Goal: Find specific page/section: Find specific page/section

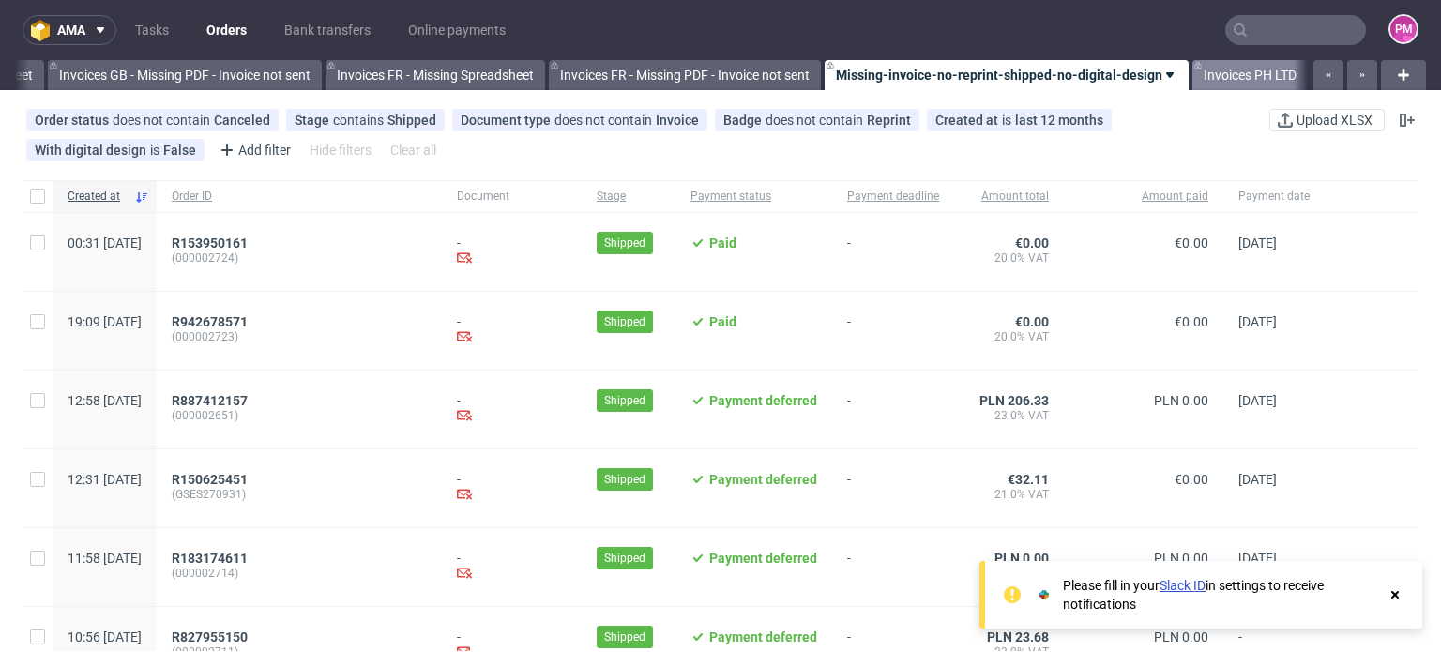
scroll to position [0, 2669]
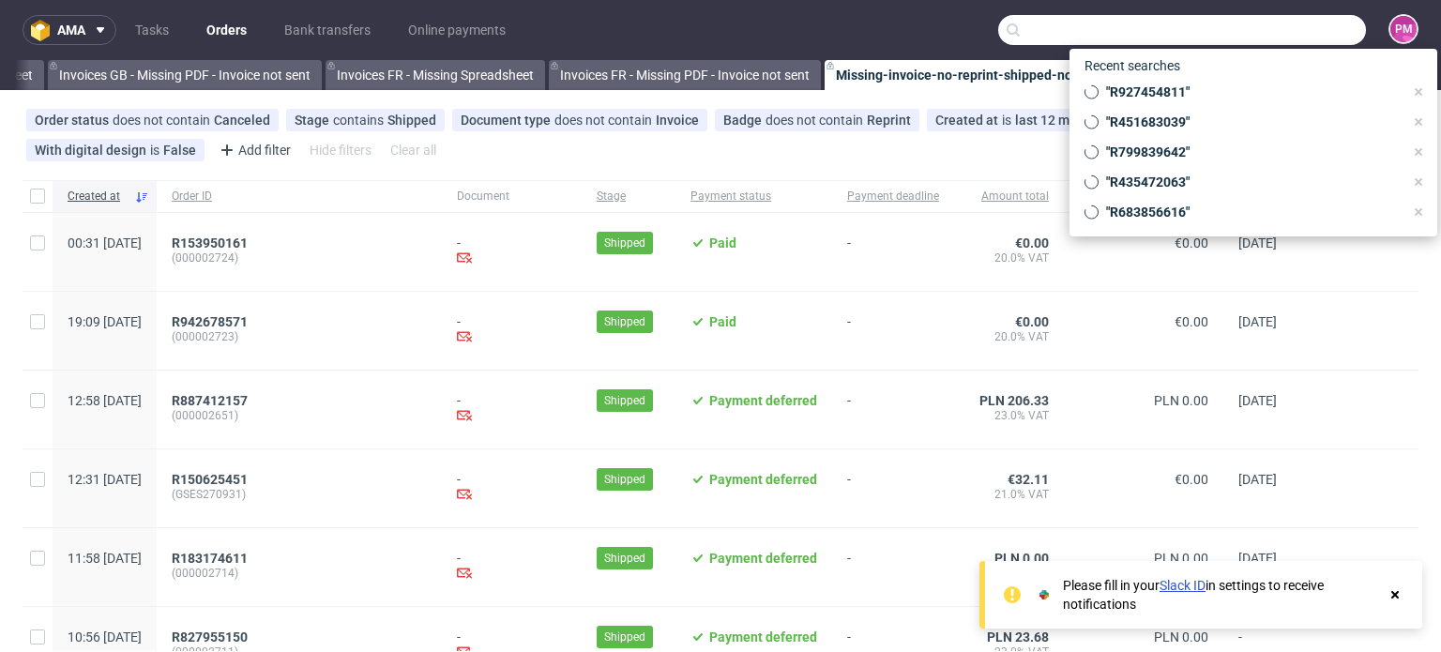
click at [1292, 33] on input "text" at bounding box center [1182, 30] width 368 height 30
paste input "R841495108"
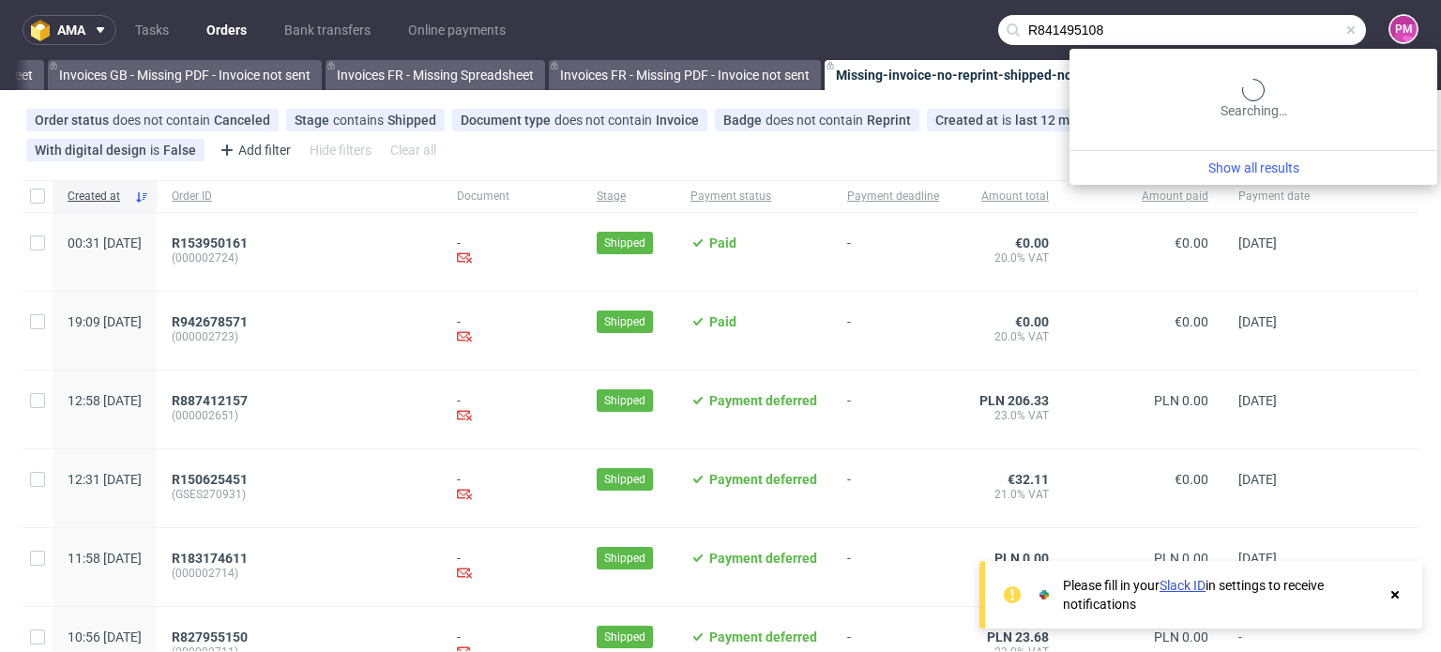
type input "R841495108"
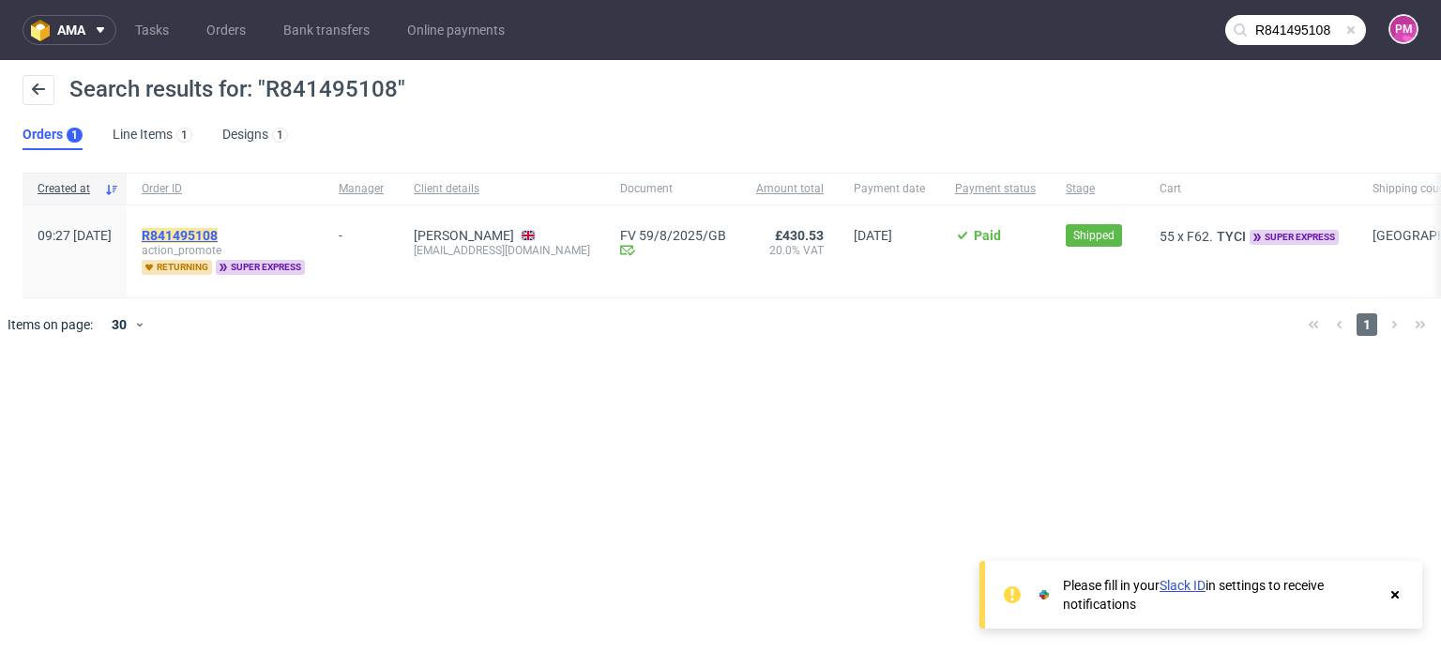
click at [218, 233] on mark "R841495108" at bounding box center [180, 235] width 76 height 15
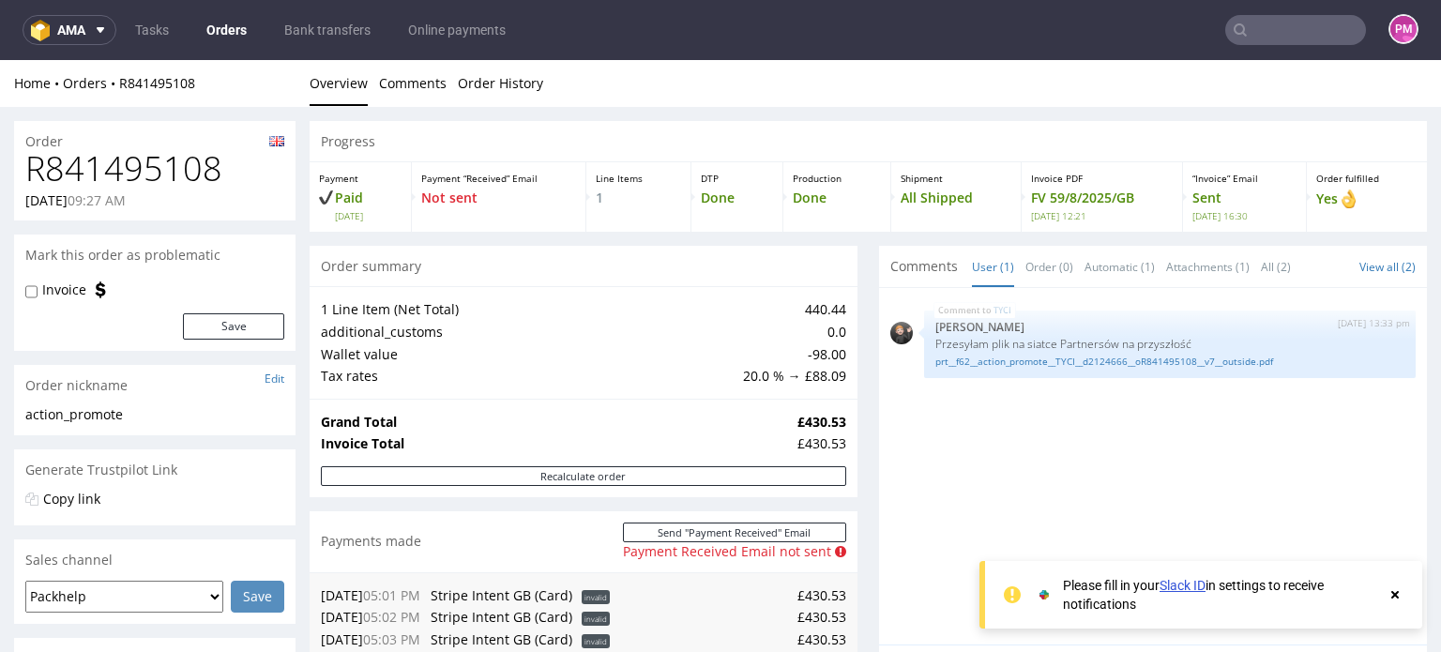
click at [1396, 592] on use at bounding box center [1395, 595] width 8 height 8
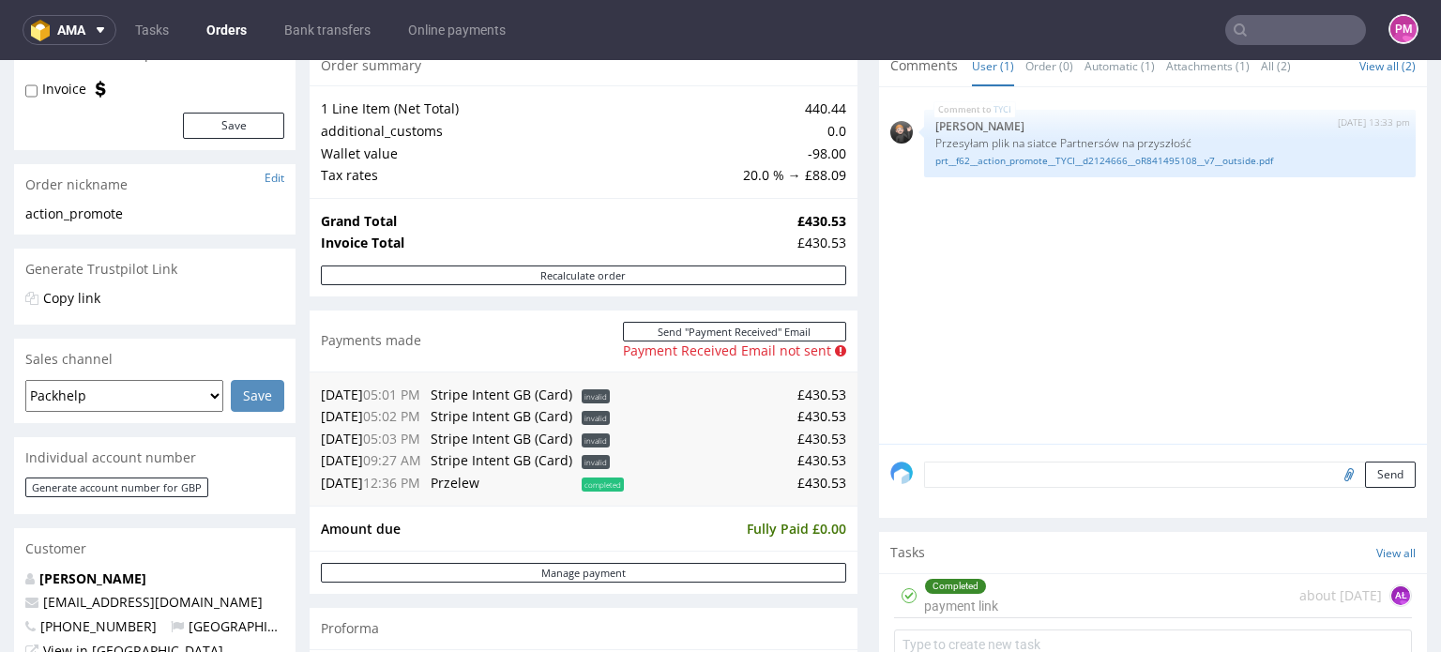
scroll to position [469, 0]
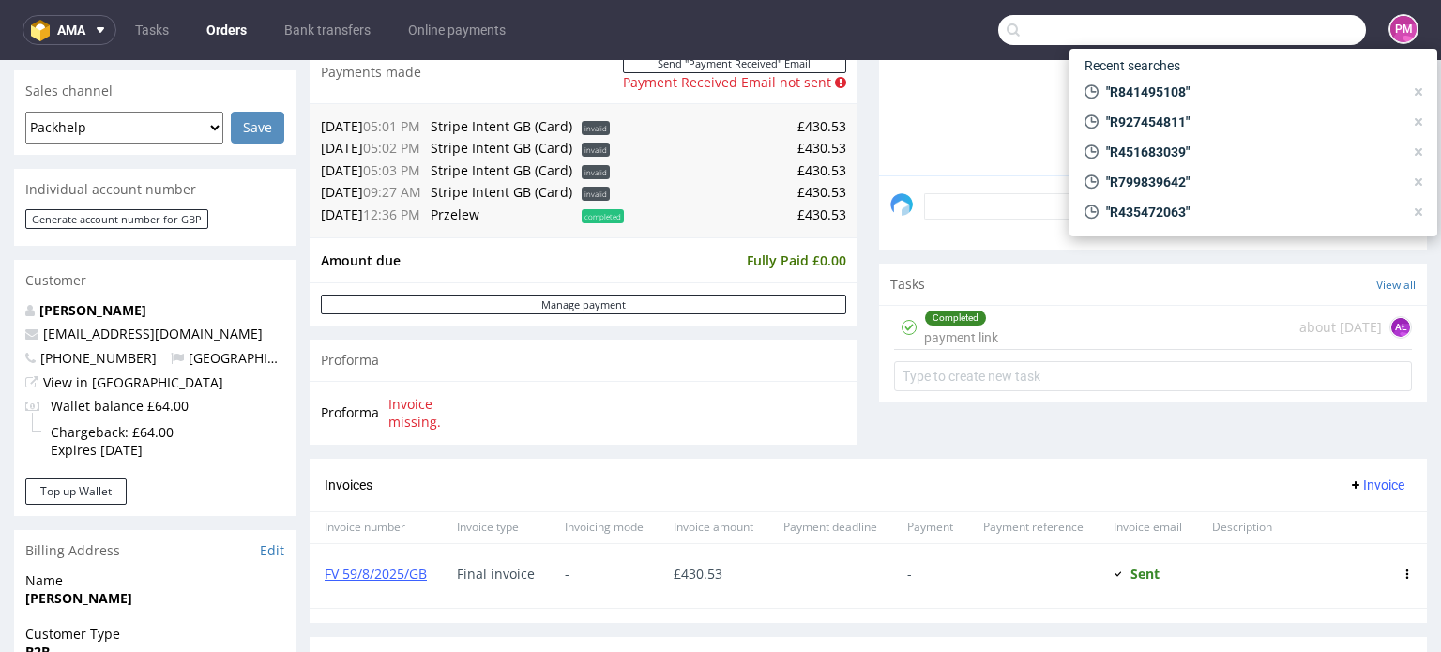
click at [1250, 30] on input "text" at bounding box center [1182, 30] width 368 height 30
paste input "R682513451"
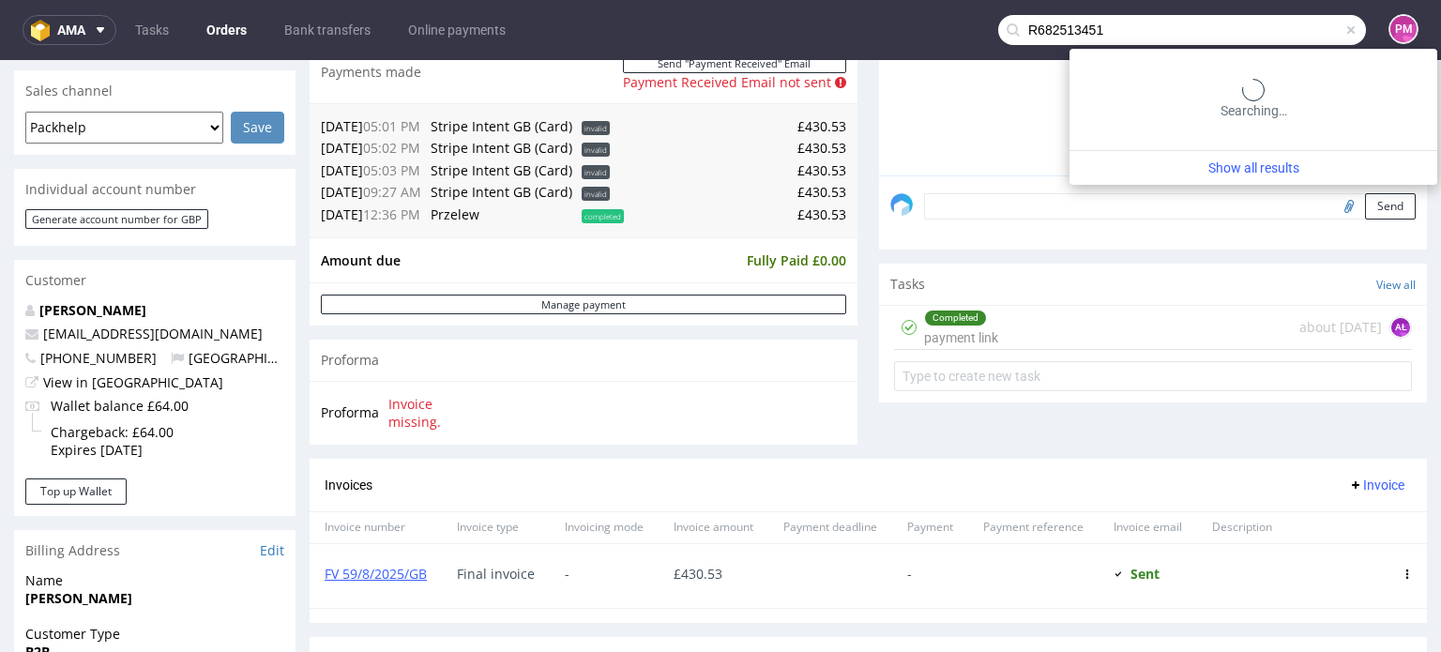
type input "R682513451"
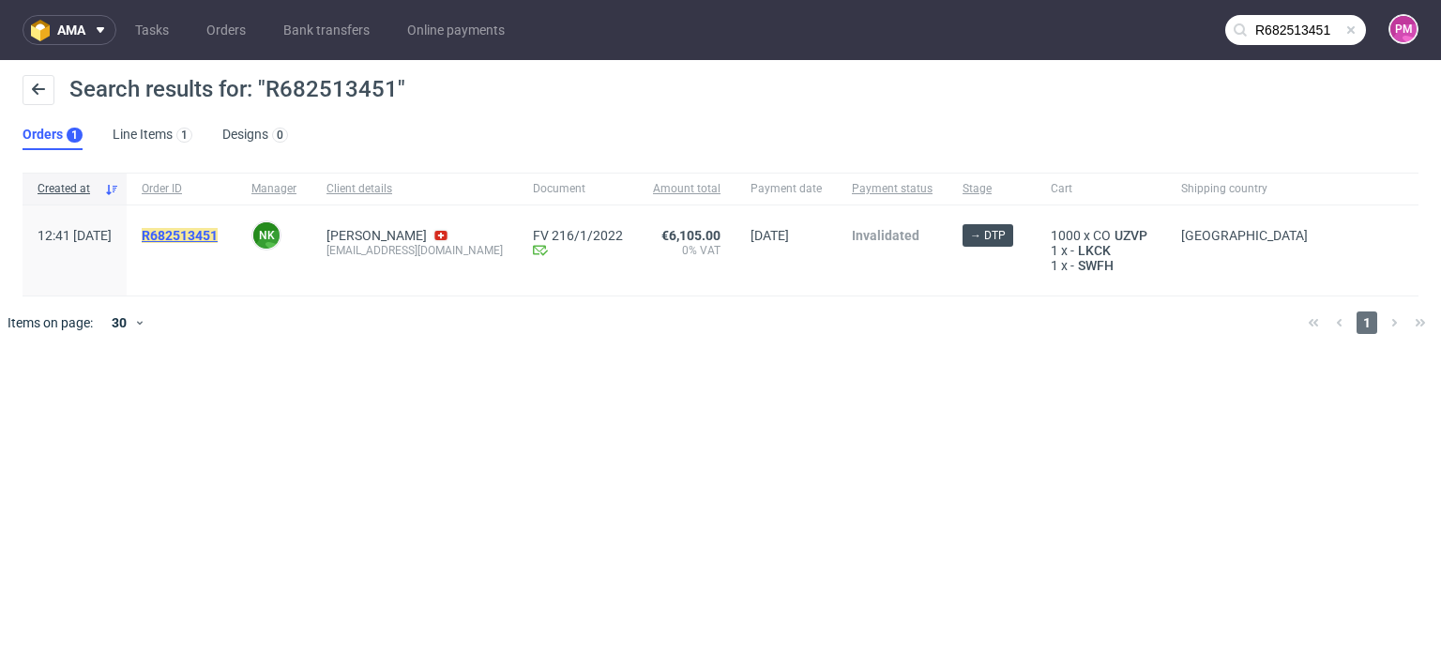
click at [218, 234] on mark "R682513451" at bounding box center [180, 235] width 76 height 15
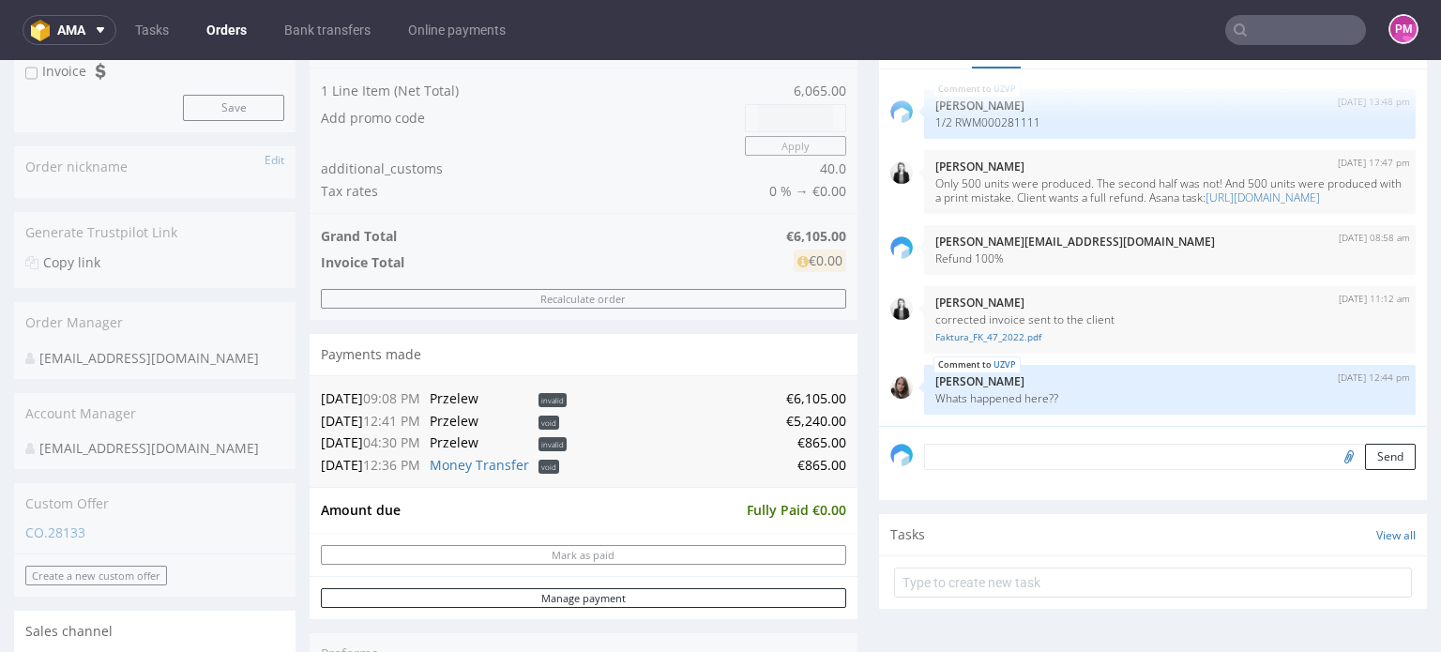
scroll to position [281, 0]
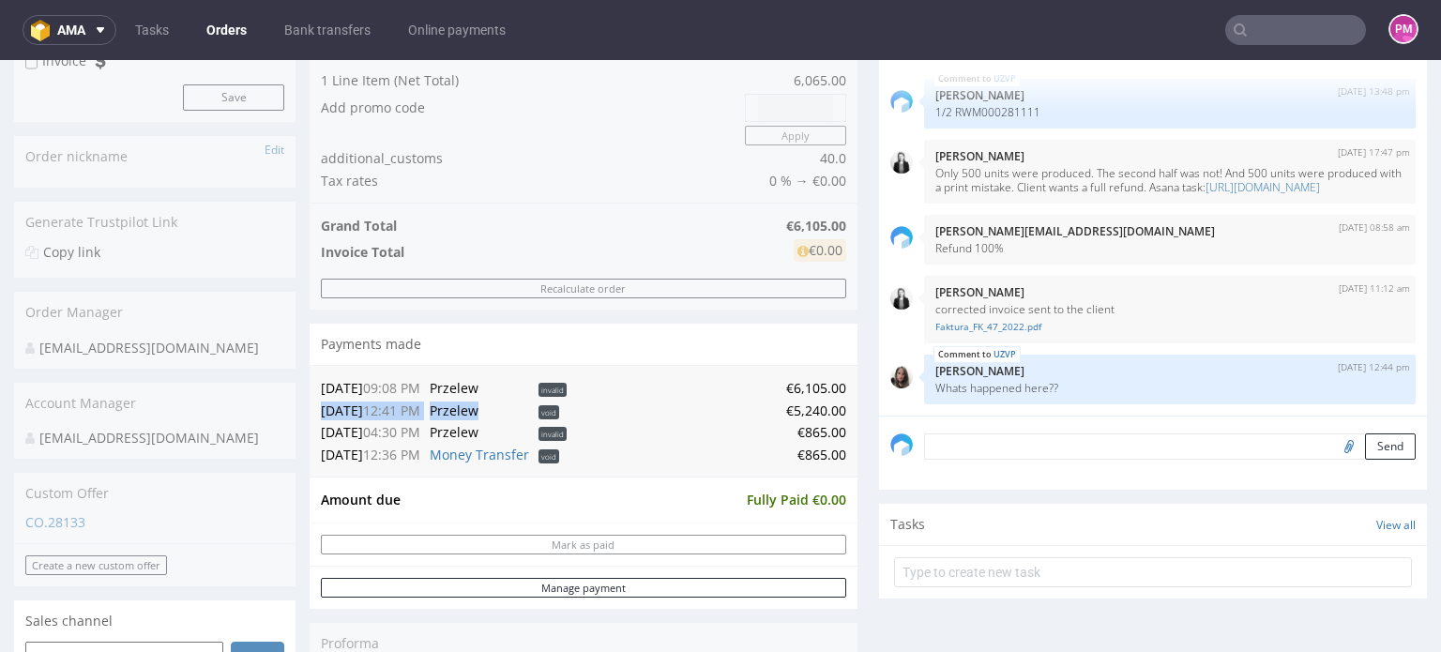
drag, startPoint x: 323, startPoint y: 408, endPoint x: 503, endPoint y: 412, distance: 180.1
click at [503, 412] on tr "[DATE] 12:41 PM Przelew void €5,240.00" at bounding box center [583, 411] width 525 height 23
click at [559, 413] on span "void" at bounding box center [548, 412] width 21 height 14
click at [517, 584] on link "Manage payment" at bounding box center [583, 588] width 525 height 20
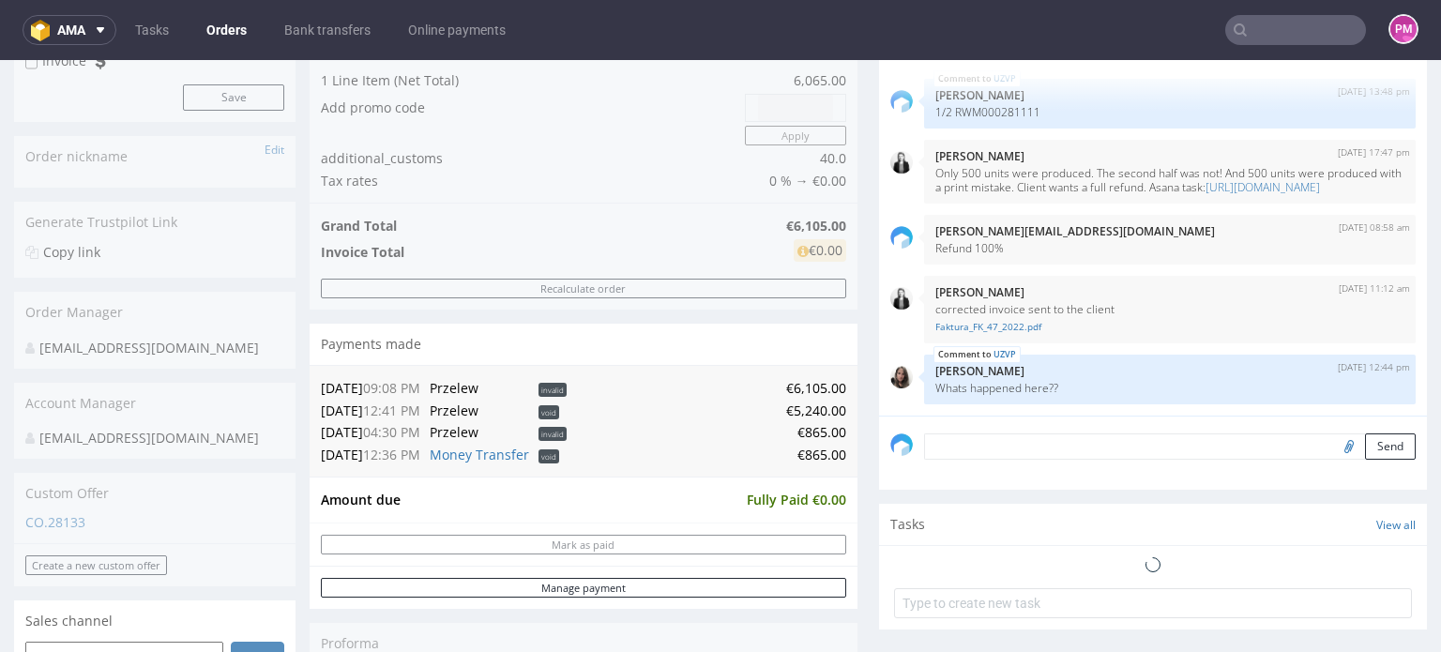
scroll to position [4, 0]
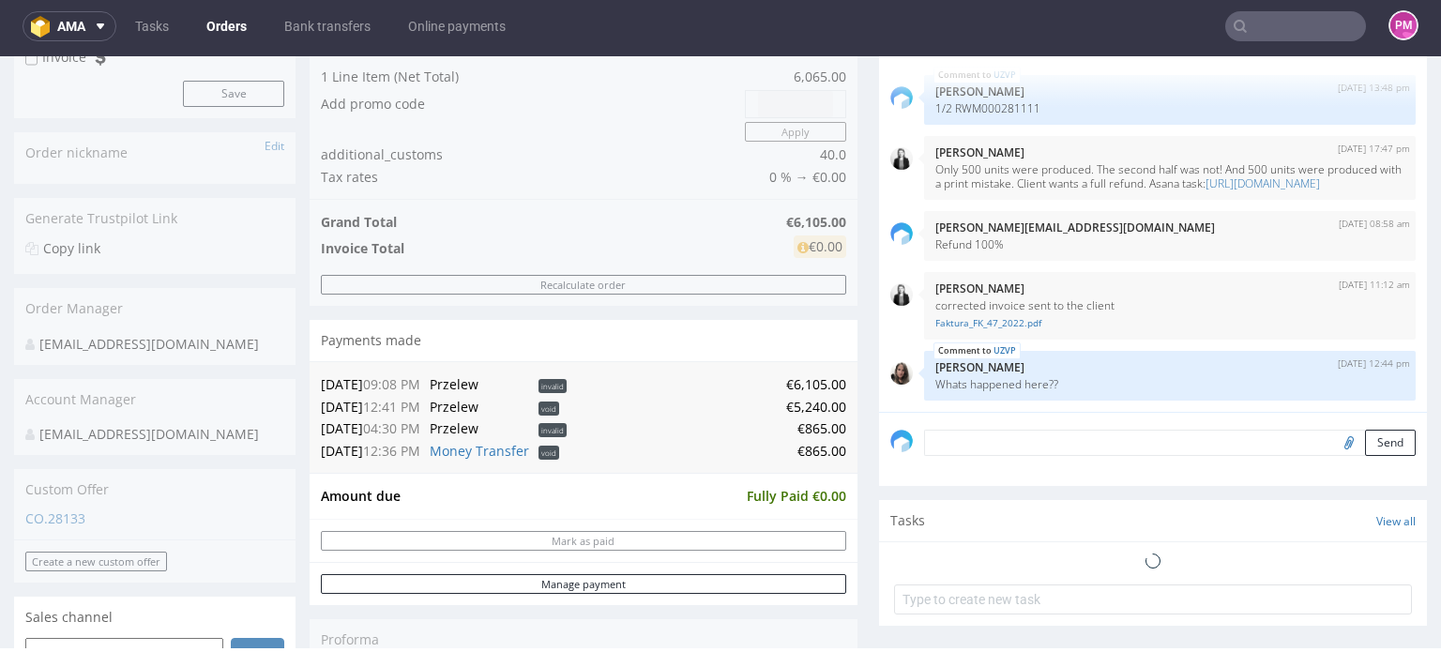
click at [1303, 28] on input "text" at bounding box center [1295, 26] width 141 height 30
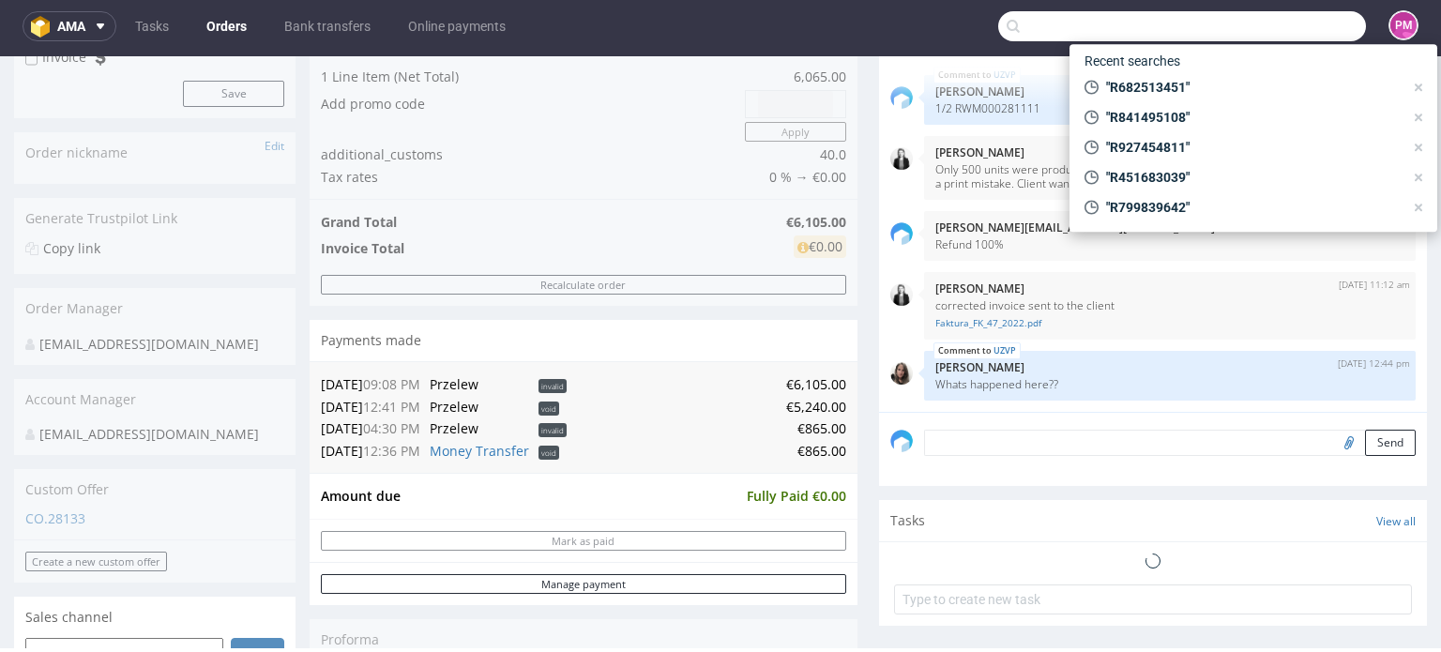
paste input "R682513451"
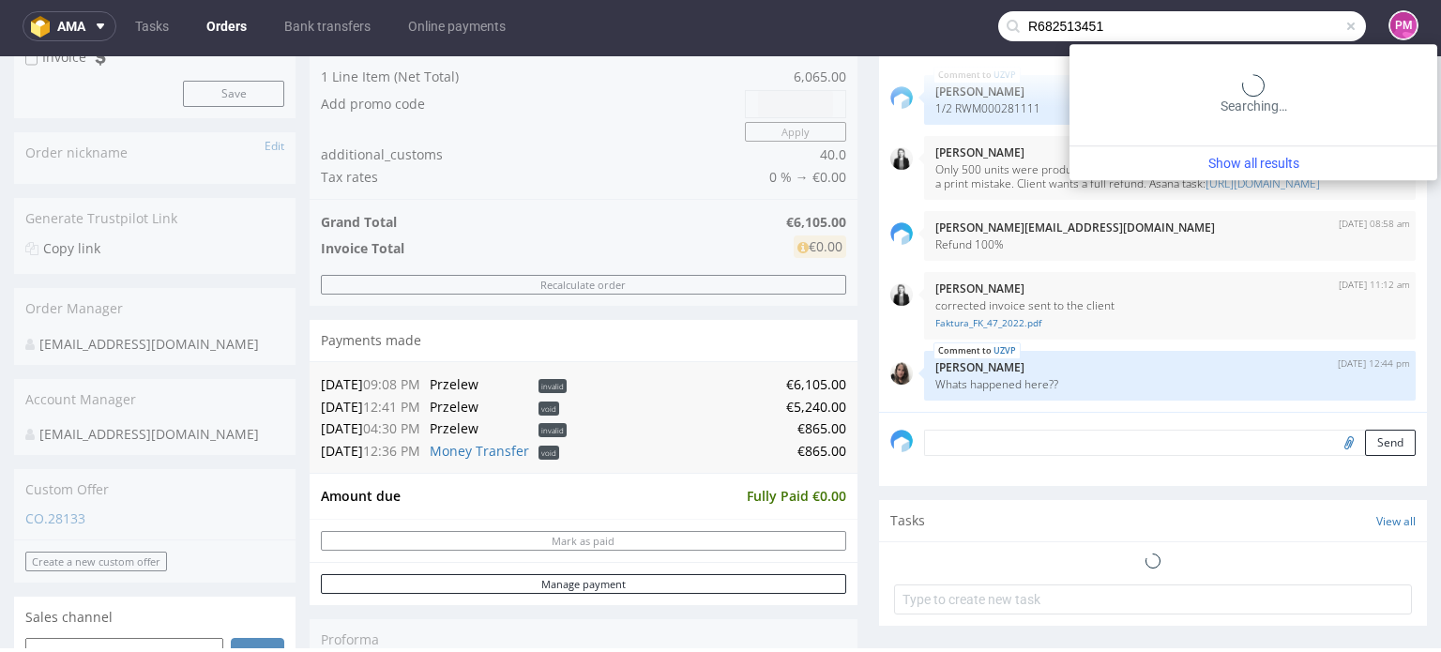
type input "R682513451"
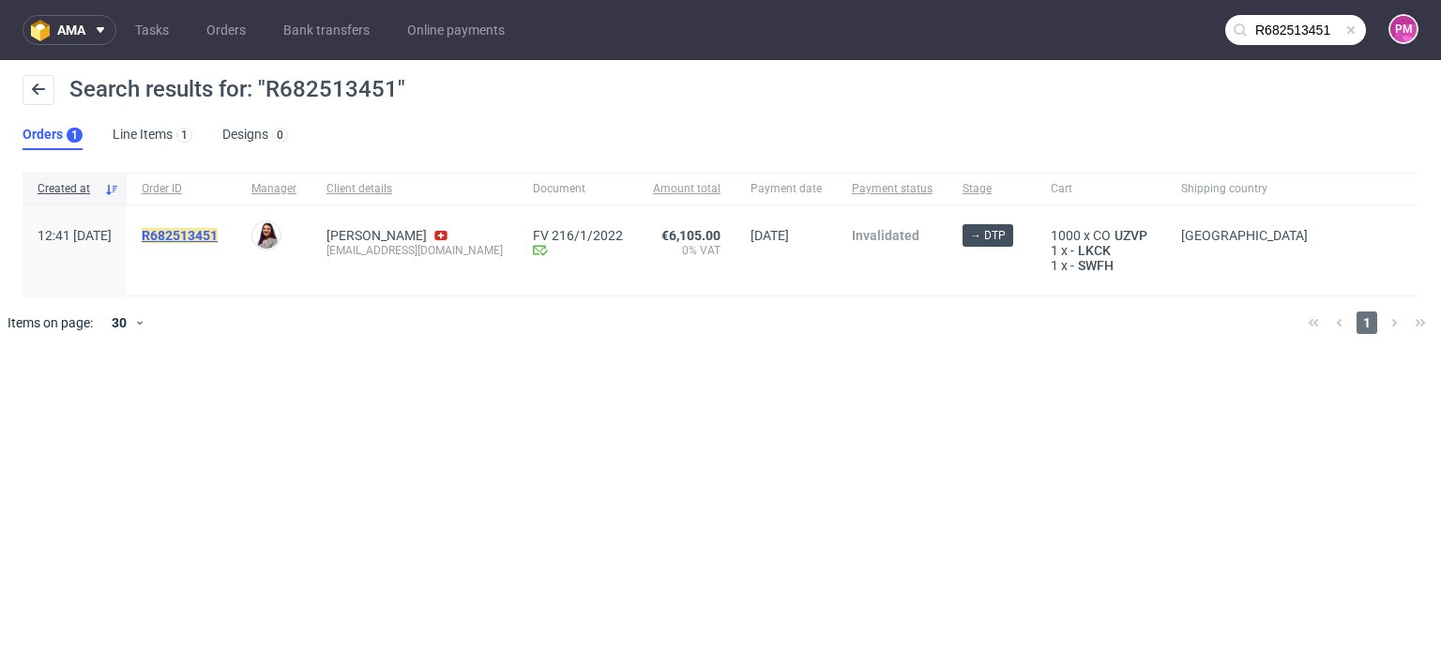
click at [206, 238] on mark "R682513451" at bounding box center [180, 235] width 76 height 15
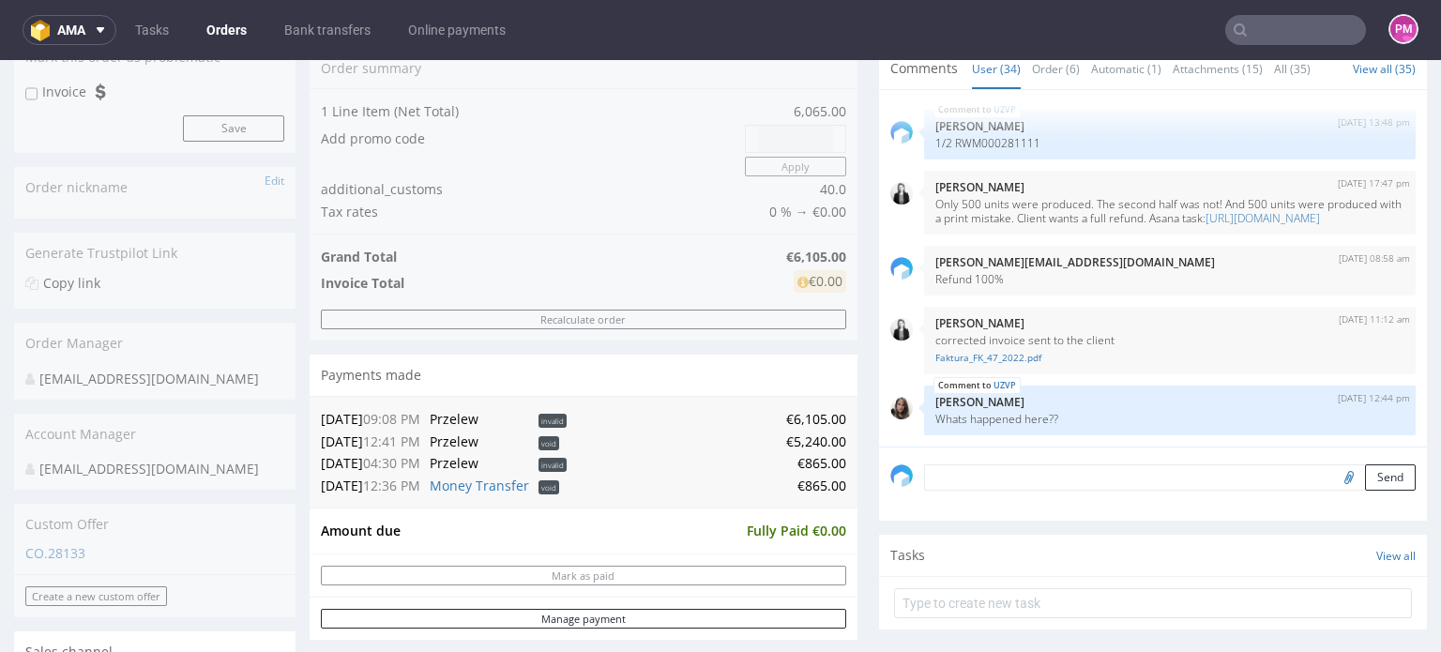
scroll to position [281, 0]
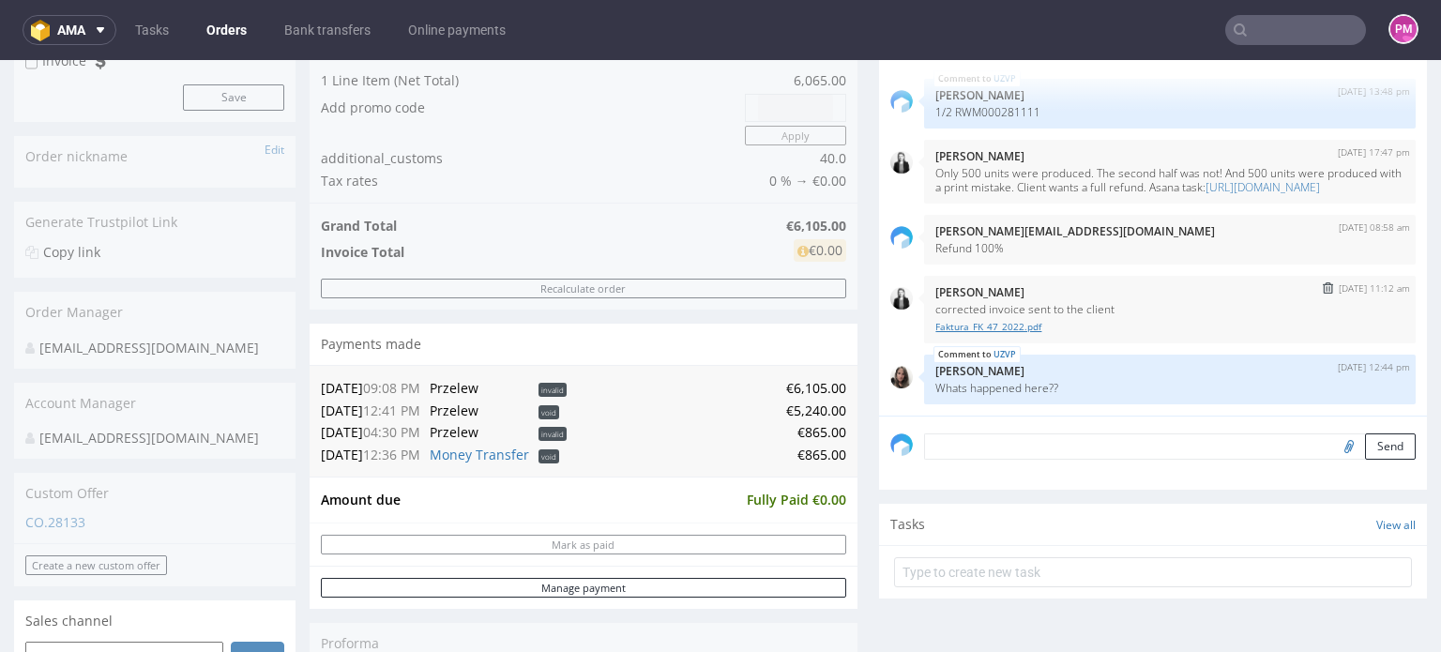
click at [988, 324] on link "Faktura_FK_47_2022.pdf" at bounding box center [1169, 327] width 469 height 14
drag, startPoint x: 324, startPoint y: 386, endPoint x: 582, endPoint y: 396, distance: 258.1
click at [604, 397] on tr "[DATE] 09:08 PM Przelew invalid €6,105.00" at bounding box center [583, 388] width 525 height 23
click at [557, 393] on span "invalid" at bounding box center [552, 390] width 28 height 14
click at [353, 411] on td "[DATE] 12:41 PM" at bounding box center [373, 411] width 104 height 23
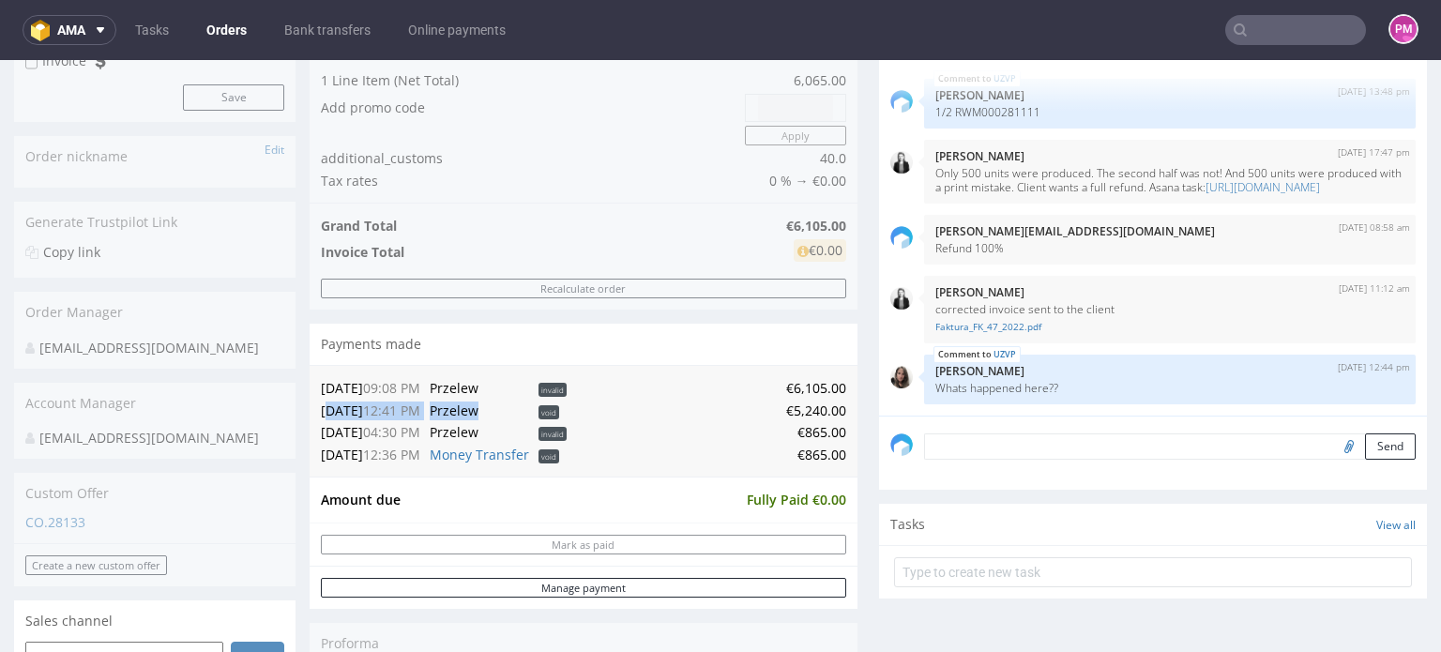
drag, startPoint x: 325, startPoint y: 406, endPoint x: 507, endPoint y: 416, distance: 182.2
click at [507, 416] on tr "[DATE] 12:41 PM Przelew void €5,240.00" at bounding box center [583, 411] width 525 height 23
click at [629, 405] on td "€5,240.00" at bounding box center [708, 411] width 275 height 23
click at [469, 455] on link "Money Transfer" at bounding box center [479, 455] width 99 height 18
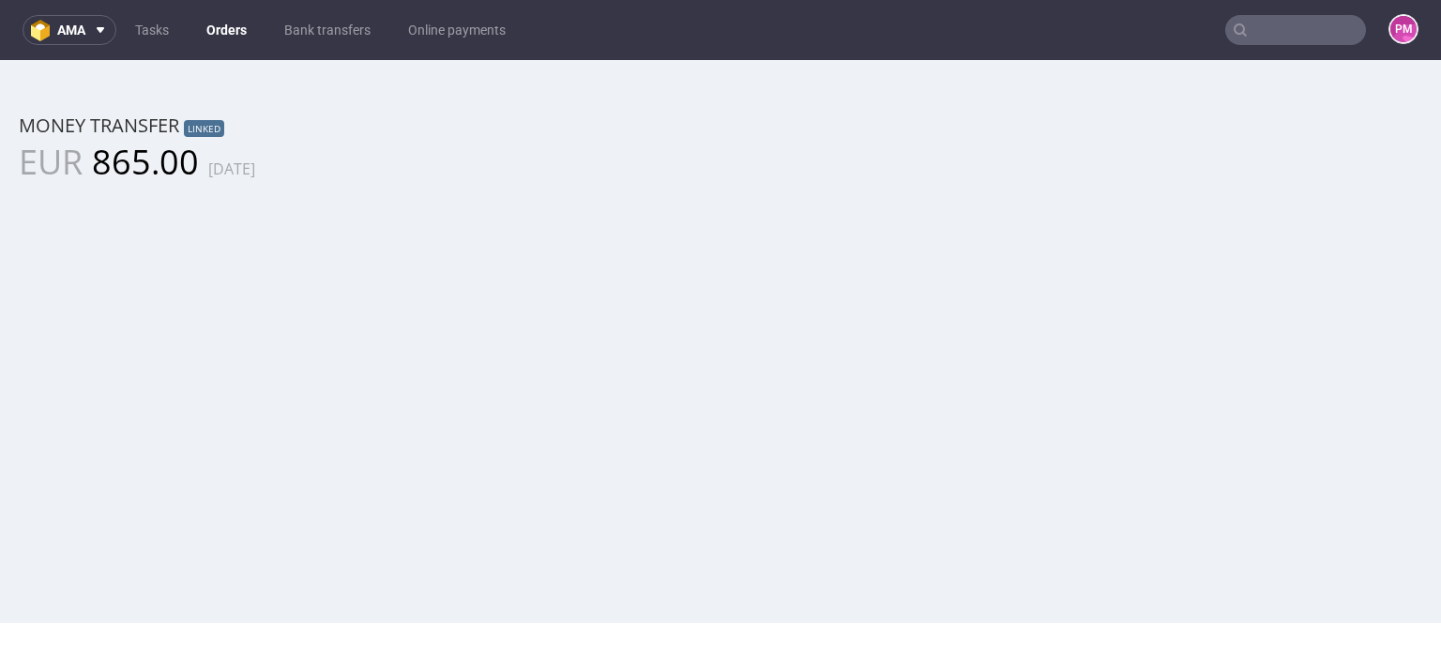
scroll to position [0, 0]
